Goal: Navigation & Orientation: Find specific page/section

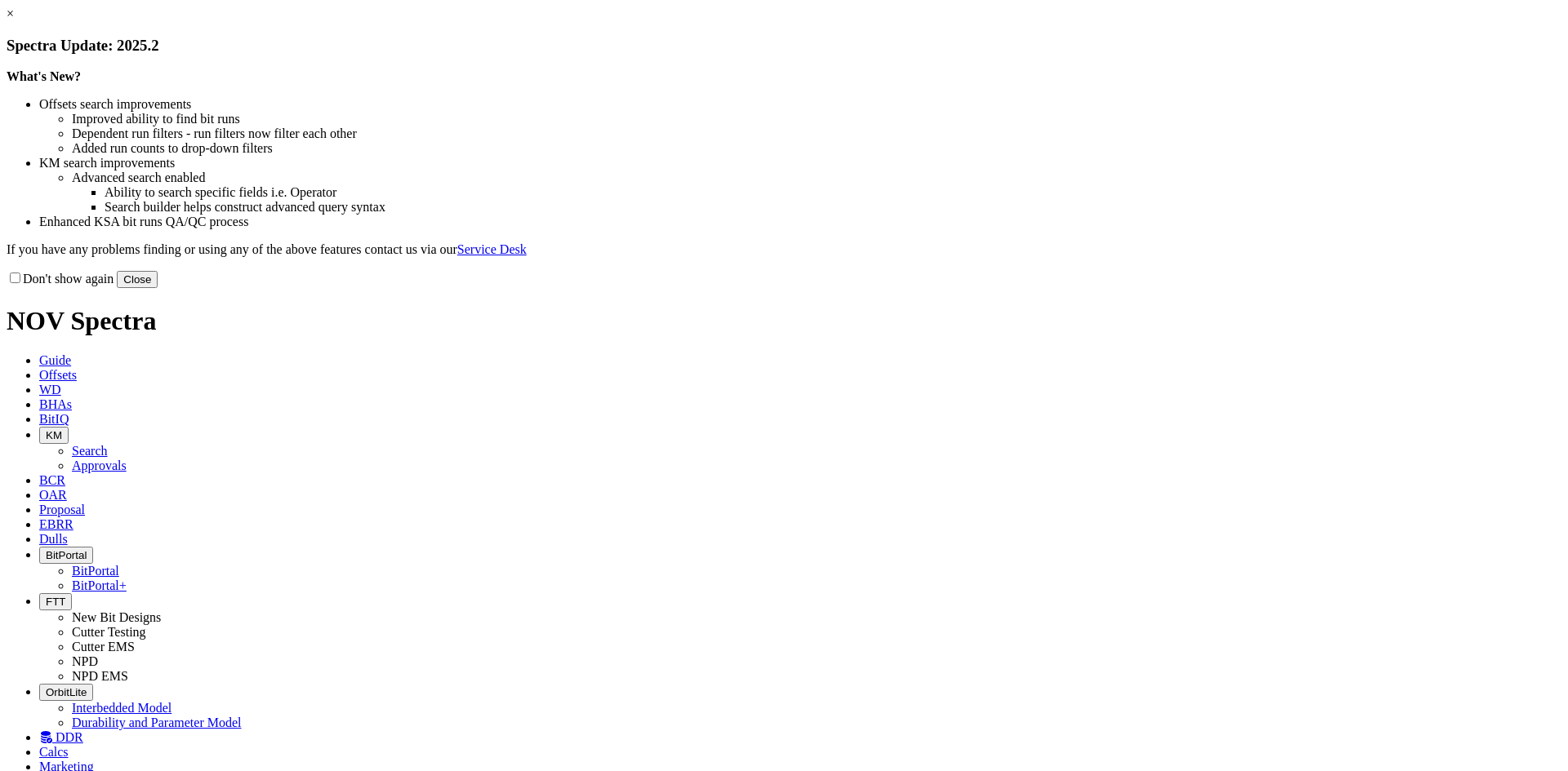
click at [158, 288] on button "Close" at bounding box center [137, 280] width 41 height 17
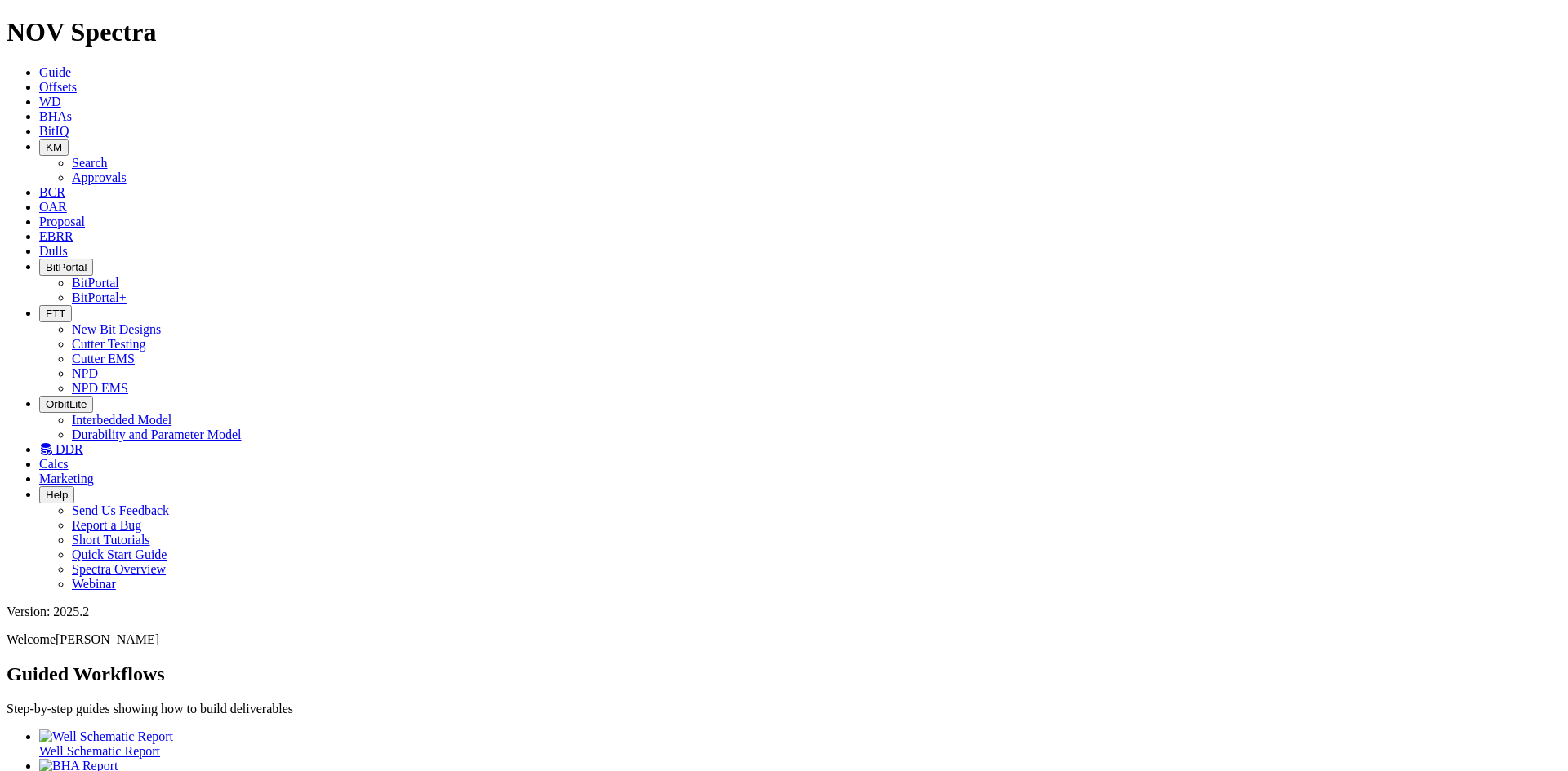
click at [72, 305] on button "FTT" at bounding box center [55, 313] width 33 height 17
click at [146, 337] on link "Cutter Testing" at bounding box center [109, 344] width 75 height 14
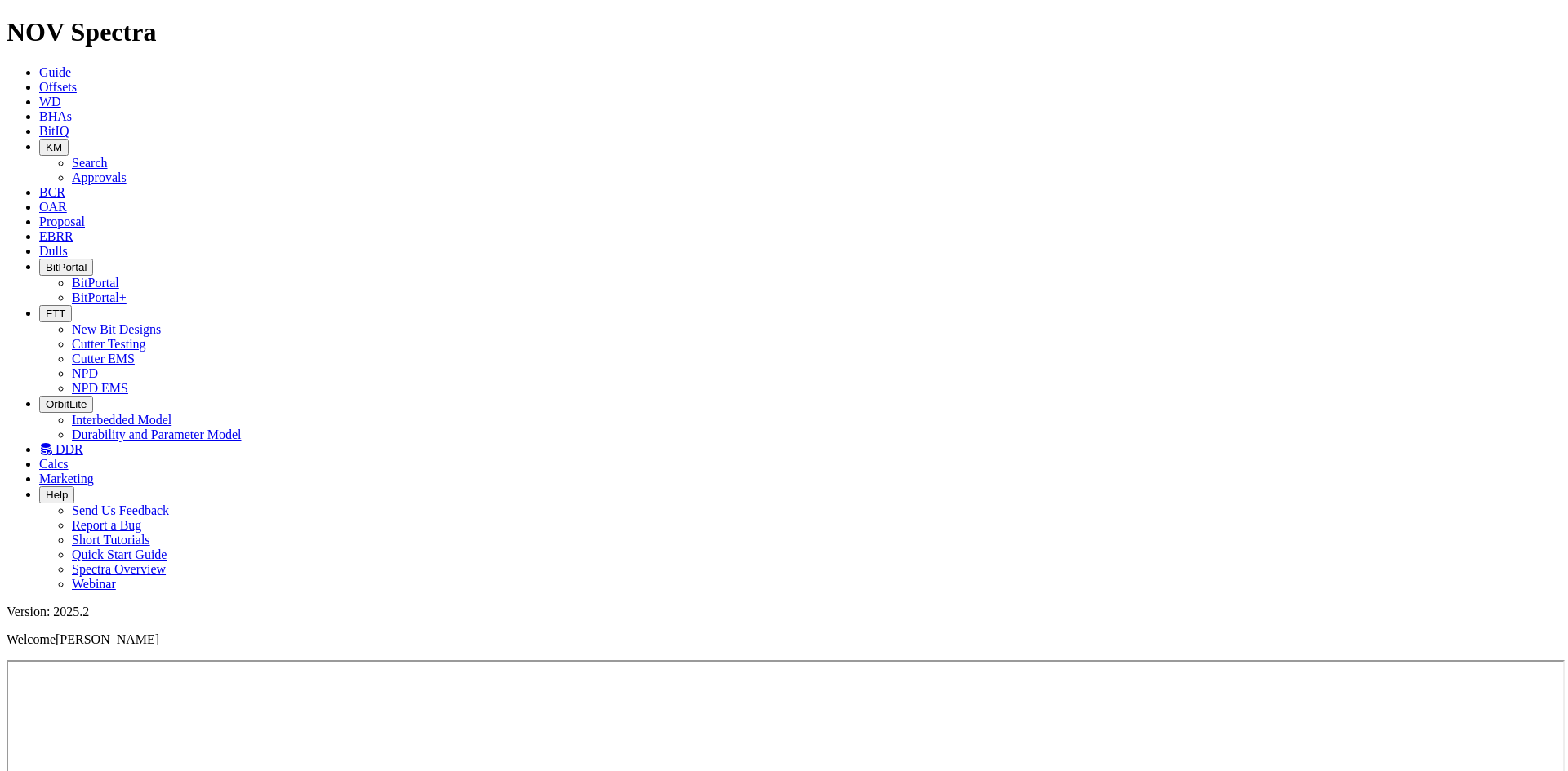
click at [74, 230] on span "EBRR" at bounding box center [56, 236] width 34 height 14
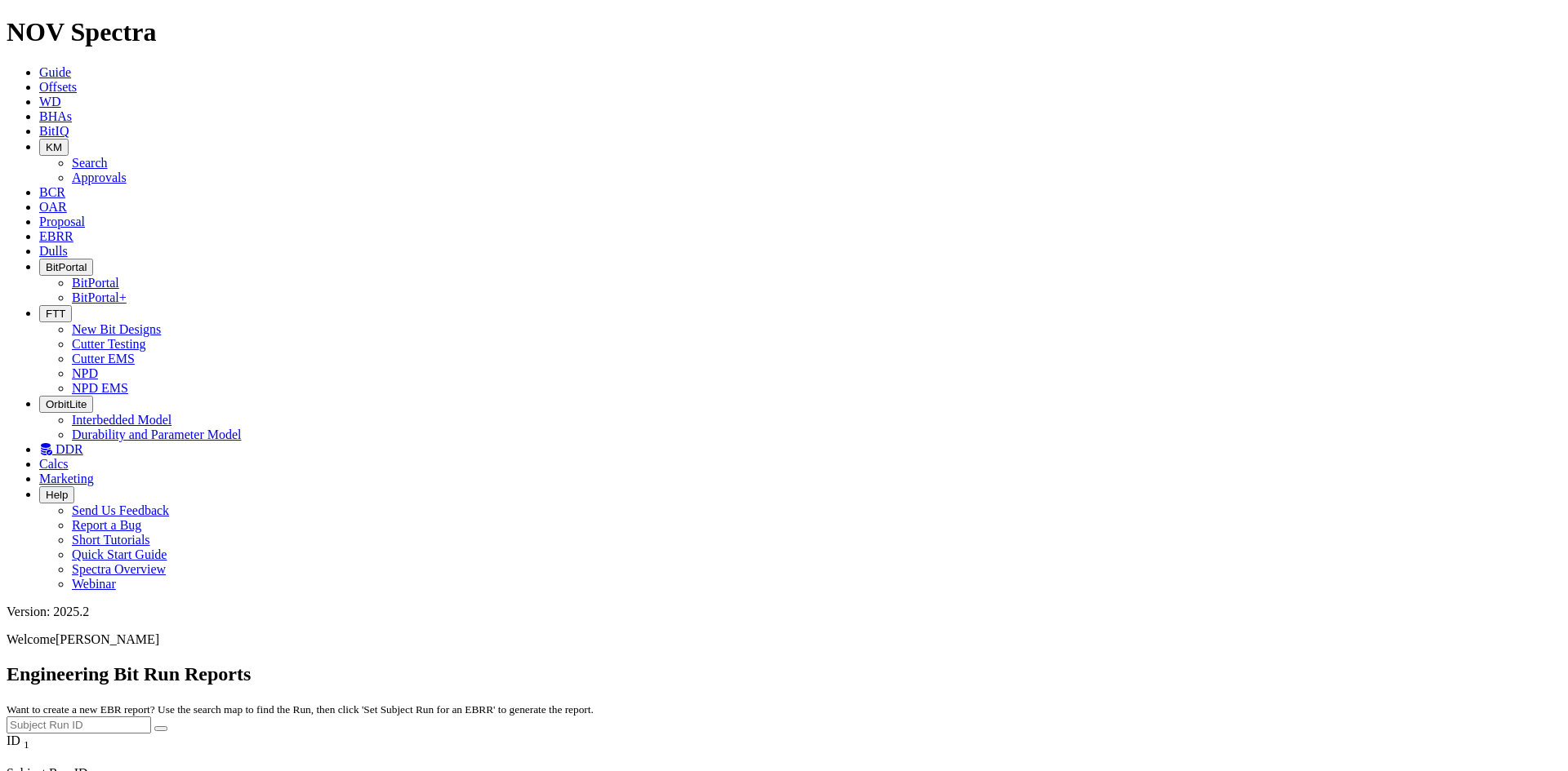
click at [68, 244] on link "Dulls" at bounding box center [53, 251] width 29 height 14
click at [39, 124] on icon at bounding box center [39, 130] width 0 height 14
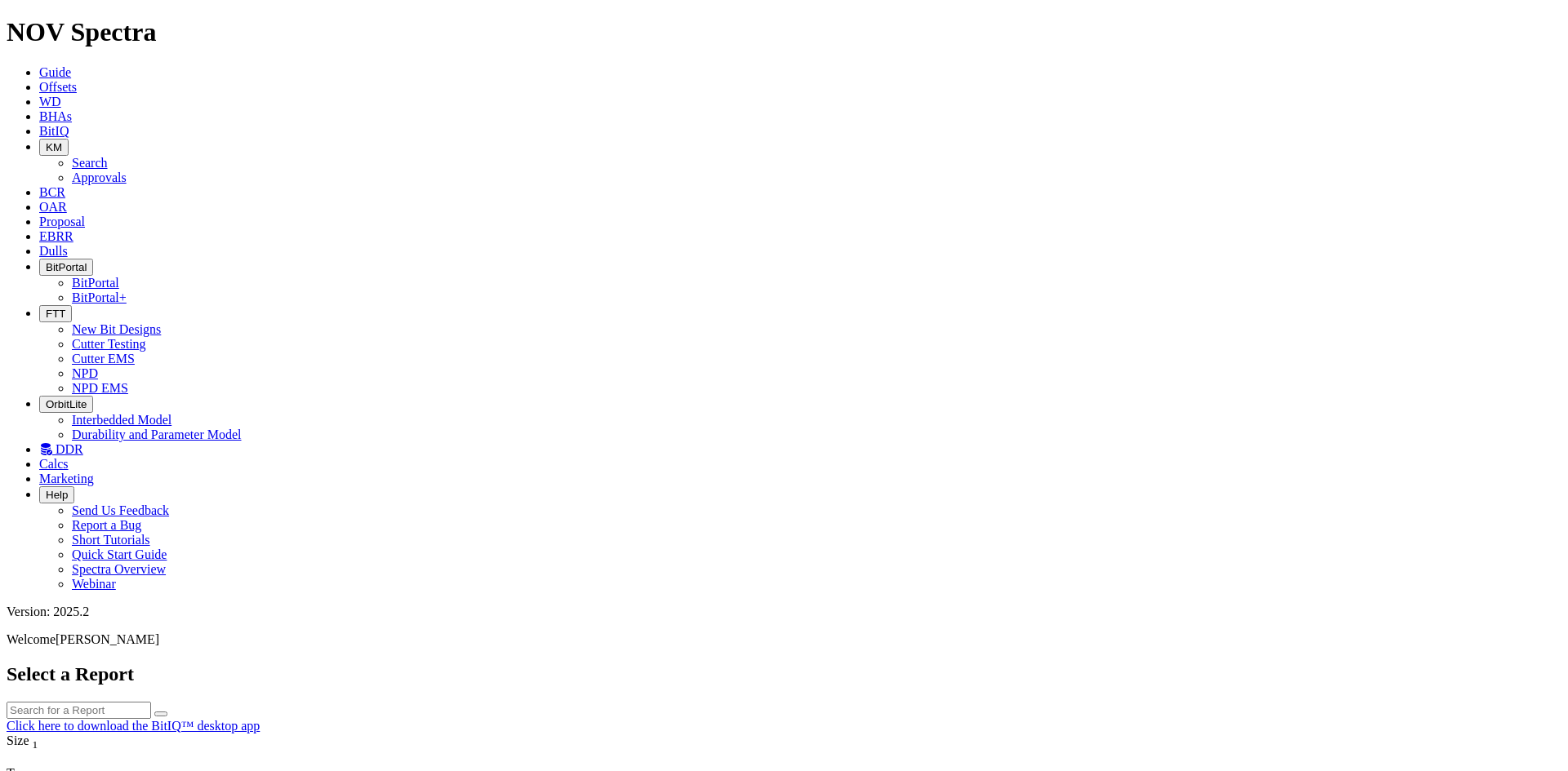
scroll to position [81, 0]
click at [69, 139] on button "KM" at bounding box center [53, 147] width 30 height 17
click at [126, 170] on link "Approvals" at bounding box center [99, 177] width 55 height 14
click at [67, 200] on span "OAR" at bounding box center [53, 207] width 28 height 14
click at [85, 214] on span "Proposal" at bounding box center [62, 221] width 46 height 14
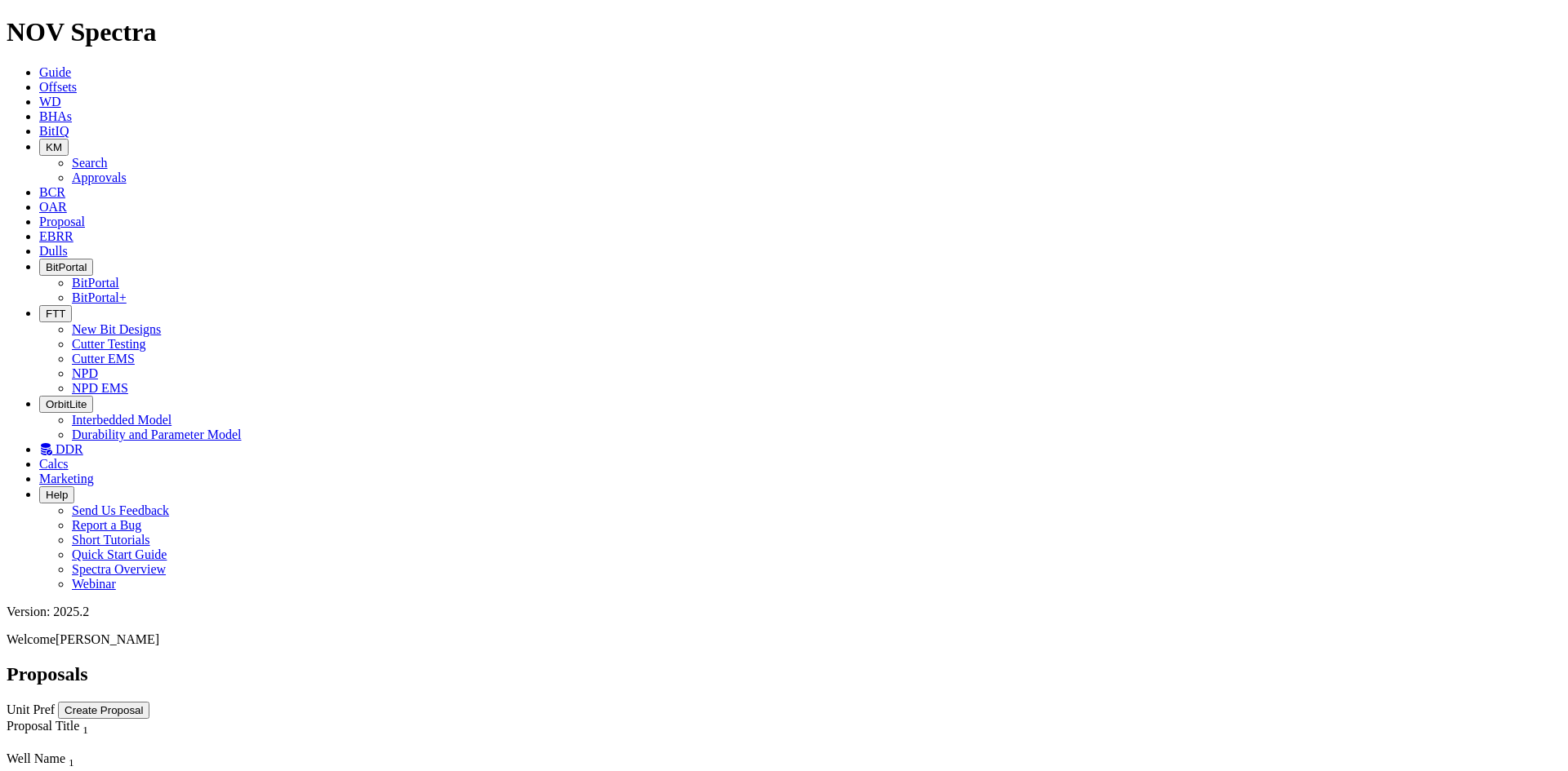
click at [74, 230] on span "EBRR" at bounding box center [56, 236] width 34 height 14
click at [83, 442] on span "DDR" at bounding box center [70, 449] width 28 height 14
